Goal: Navigation & Orientation: Go to known website

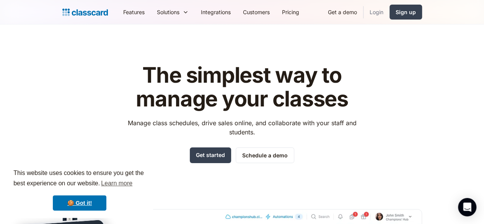
click at [390, 14] on link "Login" at bounding box center [377, 11] width 26 height 17
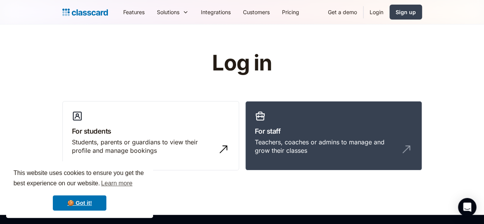
click at [390, 13] on link "Login" at bounding box center [377, 11] width 26 height 17
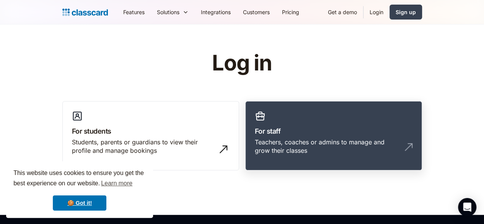
click at [308, 141] on div "Teachers, coaches or admins to manage and grow their classes" at bounding box center [326, 146] width 142 height 17
